Goal: Task Accomplishment & Management: Manage account settings

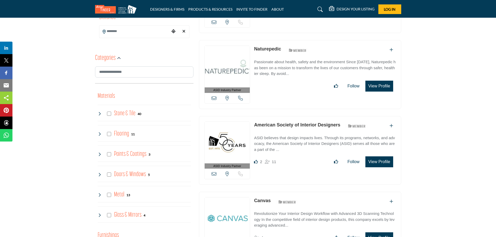
scroll to position [182, 0]
click at [390, 10] on span "Log In" at bounding box center [390, 9] width 12 height 4
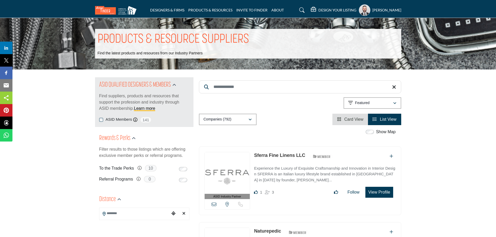
drag, startPoint x: 369, startPoint y: 5, endPoint x: 374, endPoint y: 9, distance: 6.6
click at [370, 5] on div "Matthew J. De Geeter My Profile My Interests My Lists My Suppliers & Designers …" at bounding box center [380, 9] width 42 height 11
click at [372, 10] on h5 "Matthew J. De Geeter" at bounding box center [386, 10] width 29 height 5
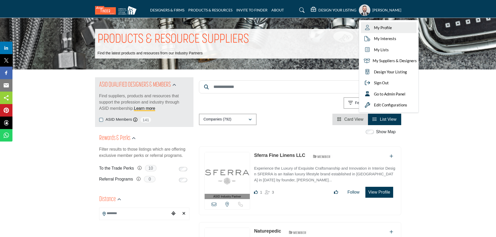
click at [374, 28] on span "My Profile" at bounding box center [383, 28] width 18 height 6
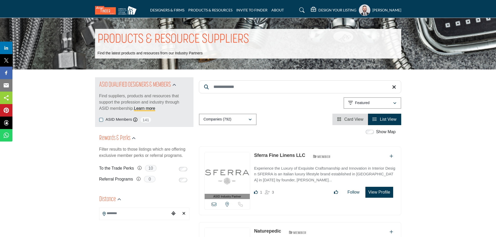
click at [375, 9] on h5 "Matthew J. De Geeter" at bounding box center [386, 10] width 29 height 5
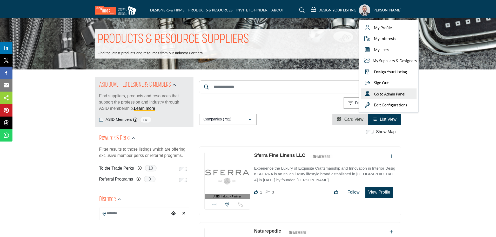
click at [374, 92] on span "Go to Admin Panel" at bounding box center [389, 94] width 31 height 6
